Goal: Task Accomplishment & Management: Manage account settings

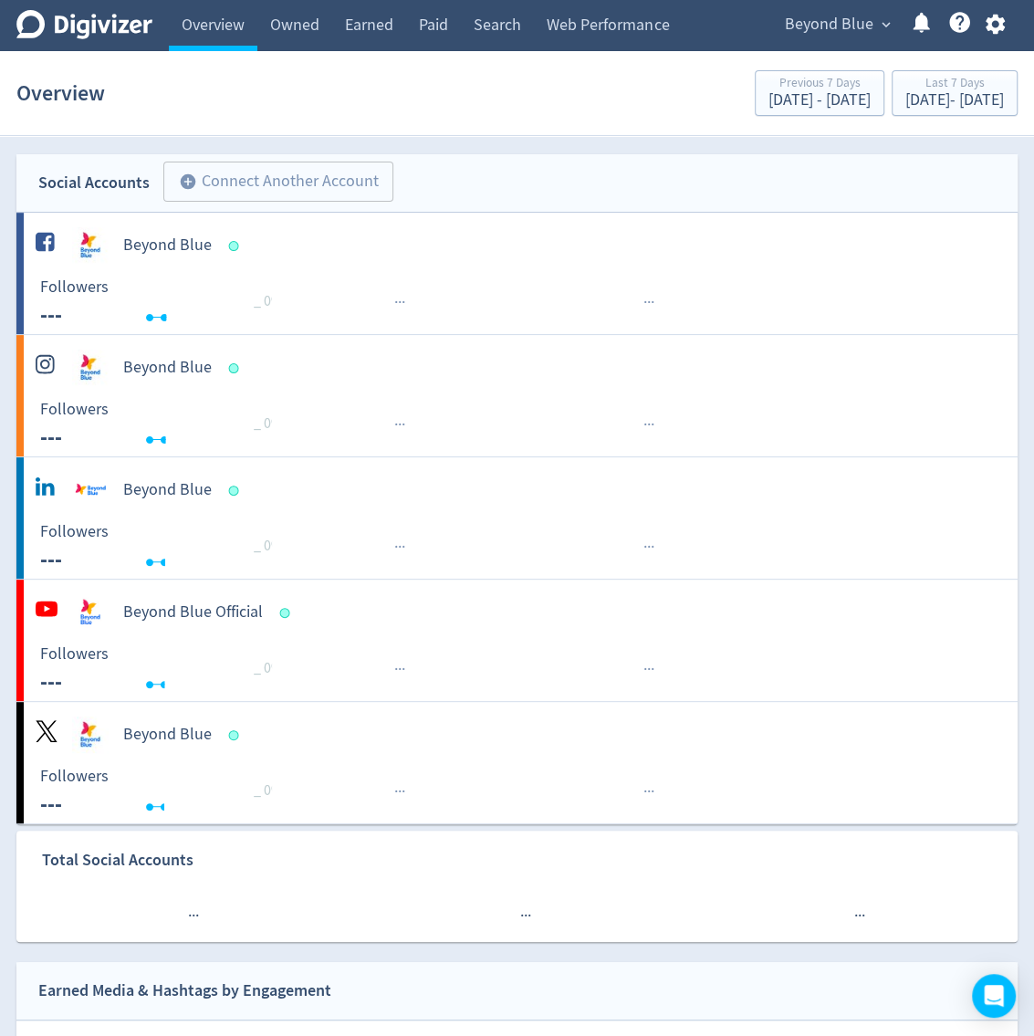
click at [1007, 19] on button "button" at bounding box center [995, 24] width 46 height 25
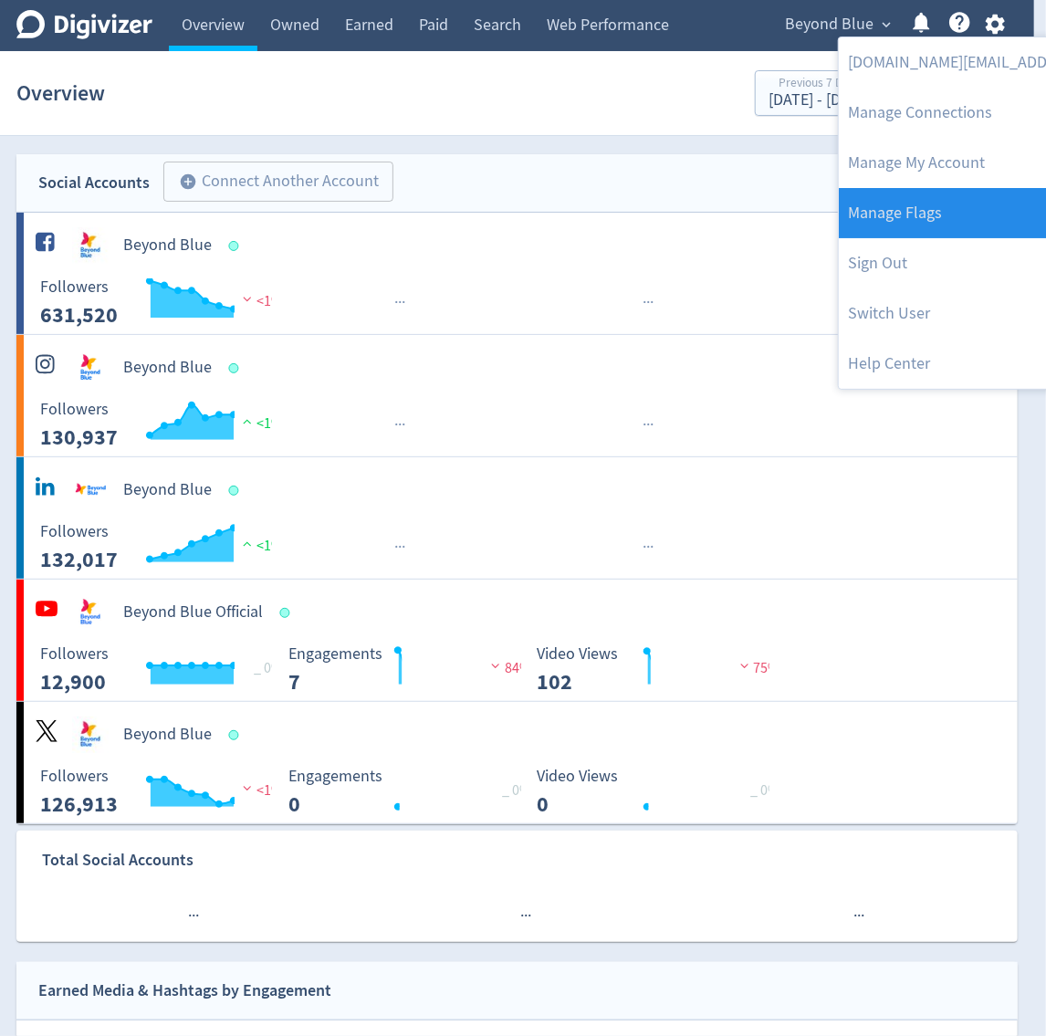
click at [951, 203] on link "Manage Flags" at bounding box center [1025, 213] width 372 height 50
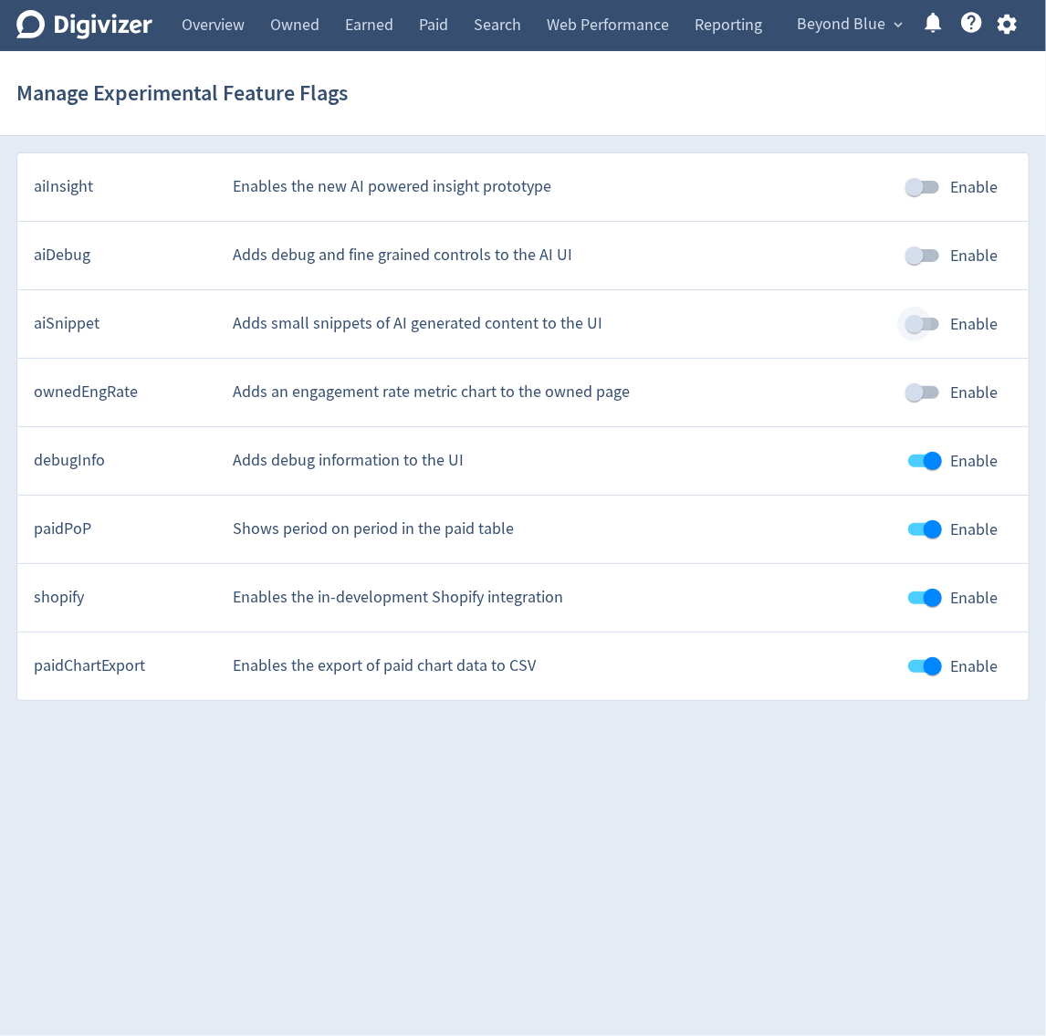
click at [925, 319] on input "Enable" at bounding box center [914, 324] width 104 height 35
checkbox input "true"
click at [454, 28] on link "Paid" at bounding box center [433, 25] width 55 height 51
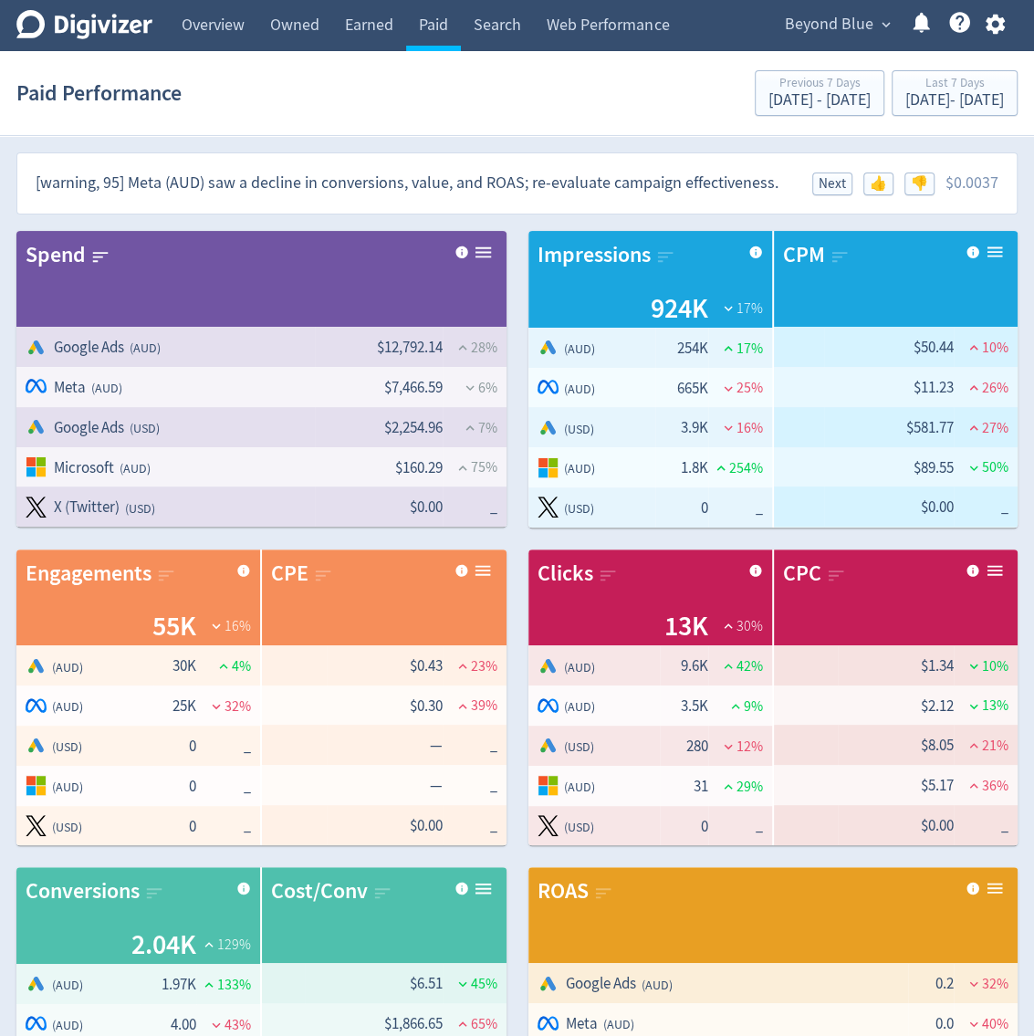
click at [434, 85] on div "Paid Performance Previous 7 Days [DATE] - [DATE] Last 7 Days [DATE] - [DATE]" at bounding box center [516, 93] width 1001 height 58
